Goal: Information Seeking & Learning: Learn about a topic

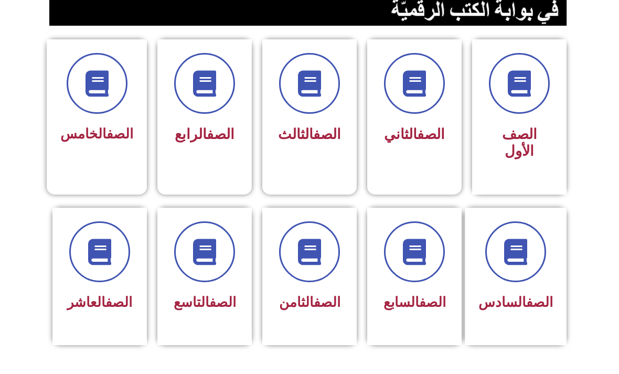
scroll to position [255, 0]
click at [298, 256] on icon at bounding box center [309, 252] width 26 height 26
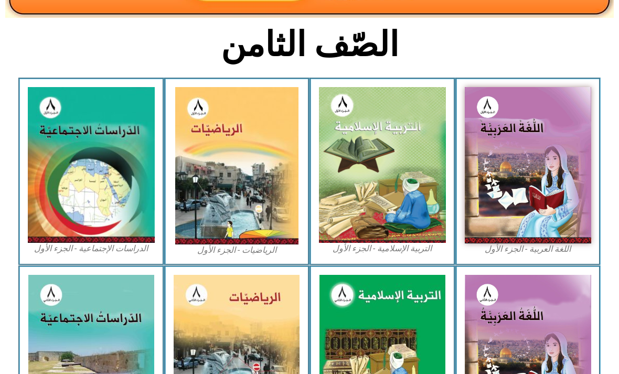
scroll to position [238, 0]
click at [60, 179] on img at bounding box center [91, 165] width 127 height 156
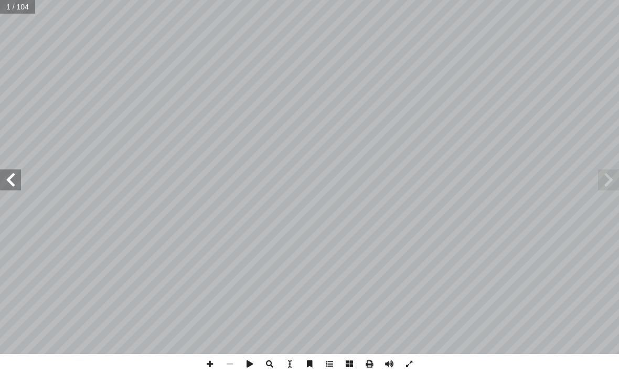
click at [14, 186] on span at bounding box center [10, 179] width 21 height 21
click at [14, 183] on span at bounding box center [10, 179] width 21 height 21
click at [14, 176] on span at bounding box center [10, 179] width 21 height 21
click at [16, 184] on span at bounding box center [10, 179] width 21 height 21
click at [610, 180] on span at bounding box center [608, 179] width 21 height 21
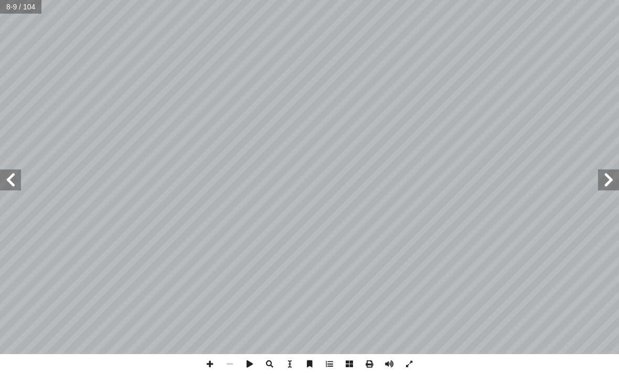
click at [605, 182] on span at bounding box center [608, 179] width 21 height 21
click at [7, 174] on span at bounding box center [10, 179] width 21 height 21
click at [20, 170] on span at bounding box center [10, 179] width 21 height 21
click at [17, 179] on span at bounding box center [10, 179] width 21 height 21
click at [14, 183] on span at bounding box center [10, 179] width 21 height 21
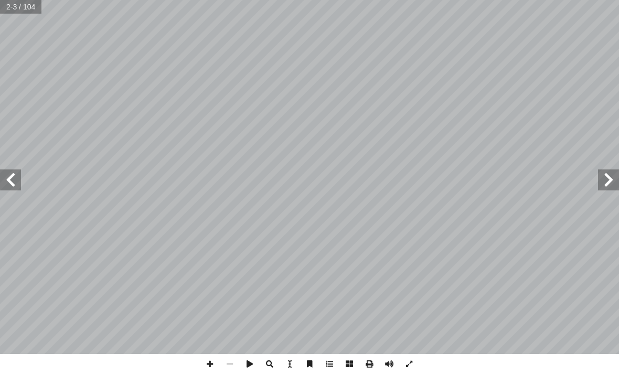
click at [15, 188] on span at bounding box center [10, 179] width 21 height 21
click at [13, 185] on span at bounding box center [10, 179] width 21 height 21
click at [16, 189] on span at bounding box center [10, 179] width 21 height 21
click at [18, 170] on span at bounding box center [10, 179] width 21 height 21
click at [6, 177] on span at bounding box center [10, 179] width 21 height 21
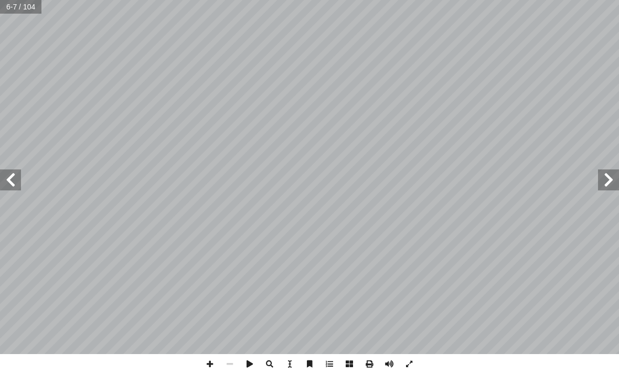
click at [10, 189] on span at bounding box center [10, 179] width 21 height 21
click at [14, 178] on span at bounding box center [10, 179] width 21 height 21
click at [604, 187] on span at bounding box center [608, 179] width 21 height 21
click at [16, 181] on span at bounding box center [10, 179] width 21 height 21
click at [18, 169] on span at bounding box center [10, 179] width 21 height 21
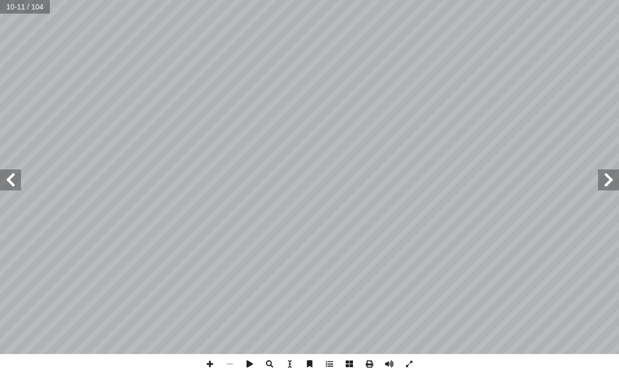
click at [14, 174] on span at bounding box center [10, 179] width 21 height 21
click at [15, 178] on span at bounding box center [10, 179] width 21 height 21
click at [11, 177] on span at bounding box center [10, 179] width 21 height 21
